Goal: Information Seeking & Learning: Find specific fact

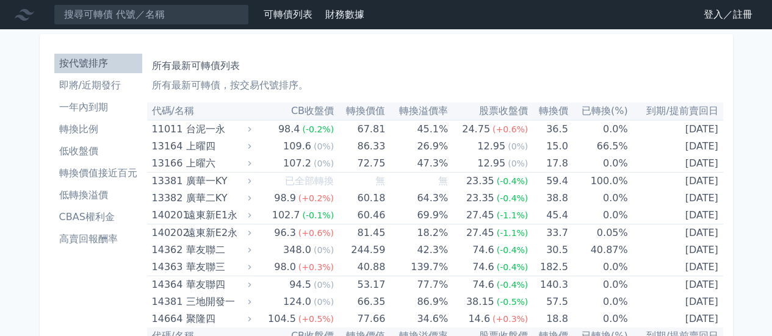
click at [105, 106] on li "一年內到期" at bounding box center [98, 107] width 88 height 15
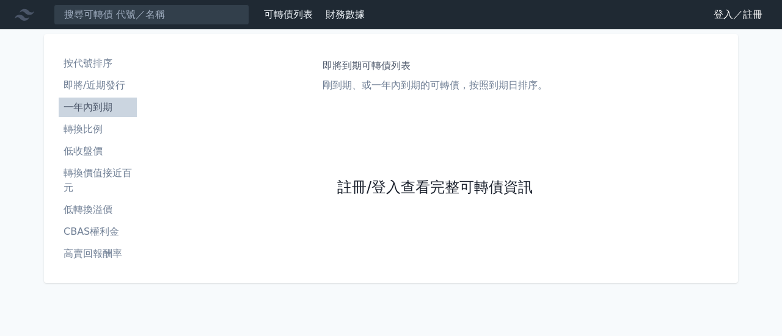
click at [428, 185] on link "註冊/登入查看完整可轉債資訊" at bounding box center [434, 188] width 195 height 20
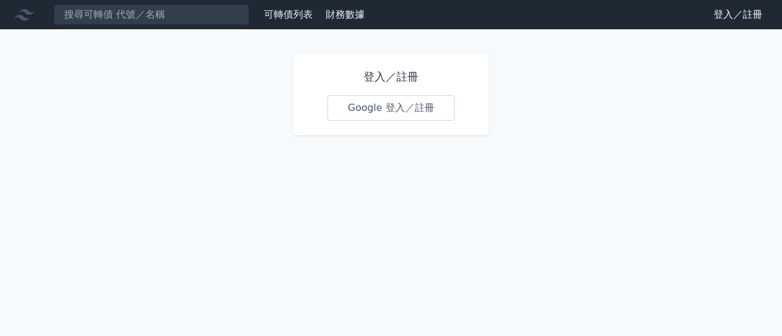
click at [357, 107] on link "Google 登入／註冊" at bounding box center [390, 108] width 127 height 26
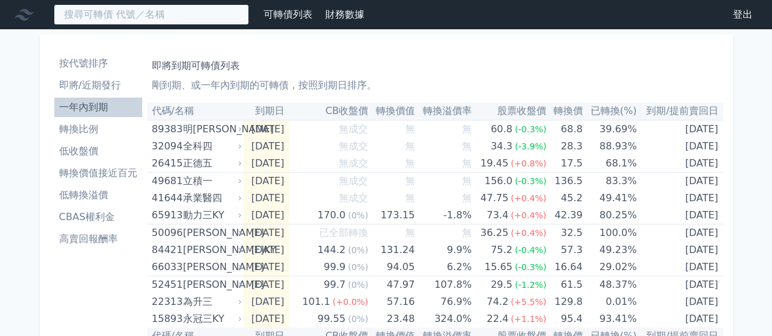
click at [155, 12] on input at bounding box center [151, 14] width 195 height 21
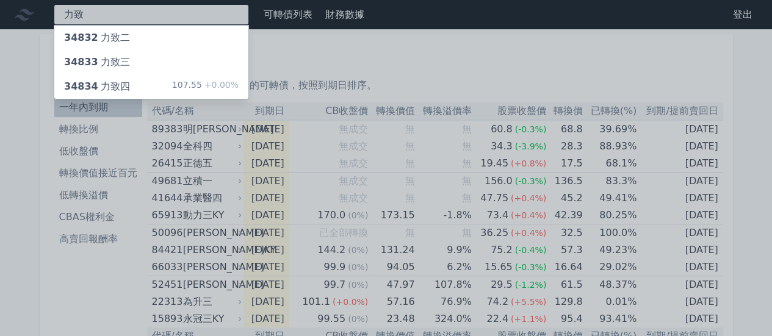
type input "力致"
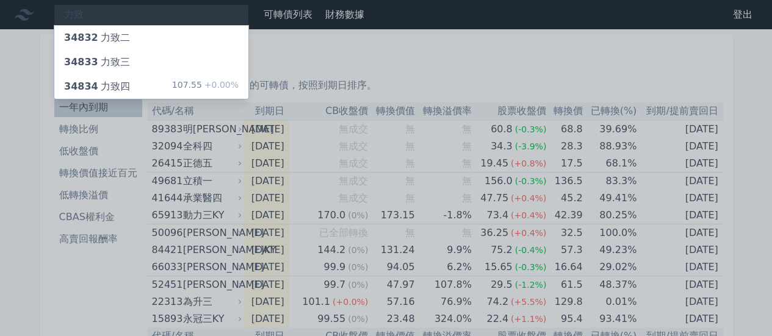
click at [160, 92] on p "剛到期、或一年內到期的可轉債，按照到期日排序。" at bounding box center [435, 85] width 567 height 15
click at [165, 90] on div "34834 力致四 107.55 +0.00%" at bounding box center [151, 86] width 194 height 24
